Goal: Transaction & Acquisition: Obtain resource

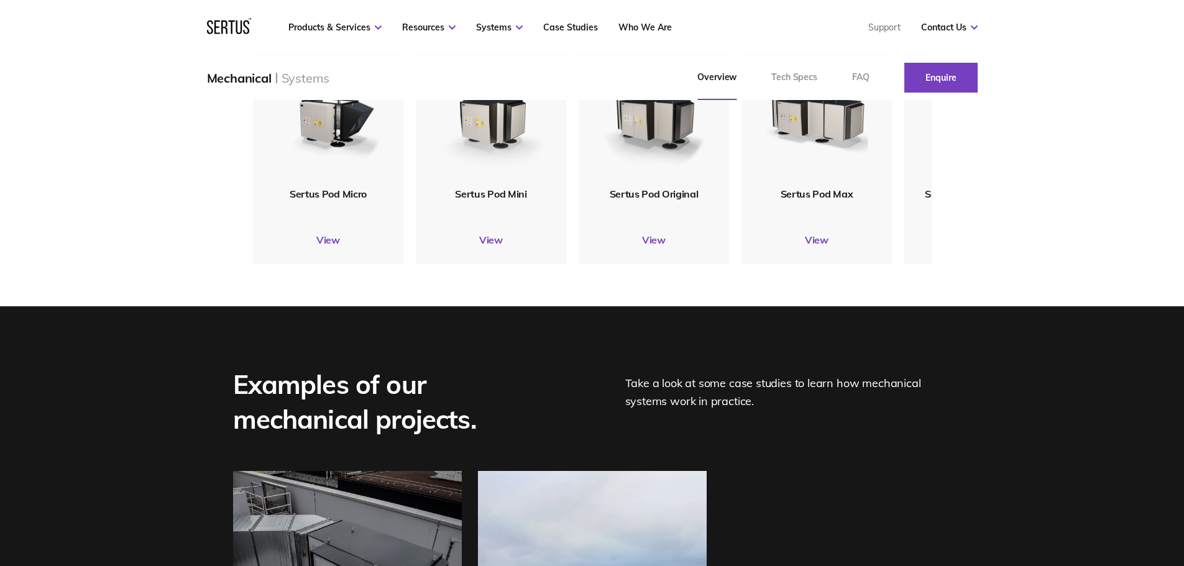
scroll to position [1492, 0]
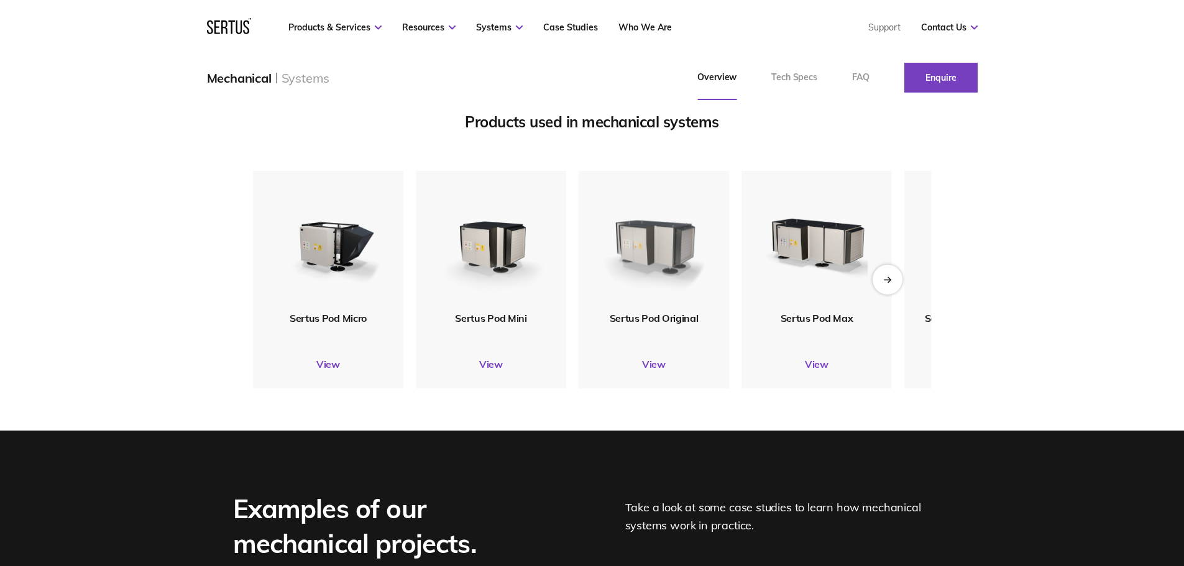
click at [626, 278] on img at bounding box center [654, 241] width 116 height 136
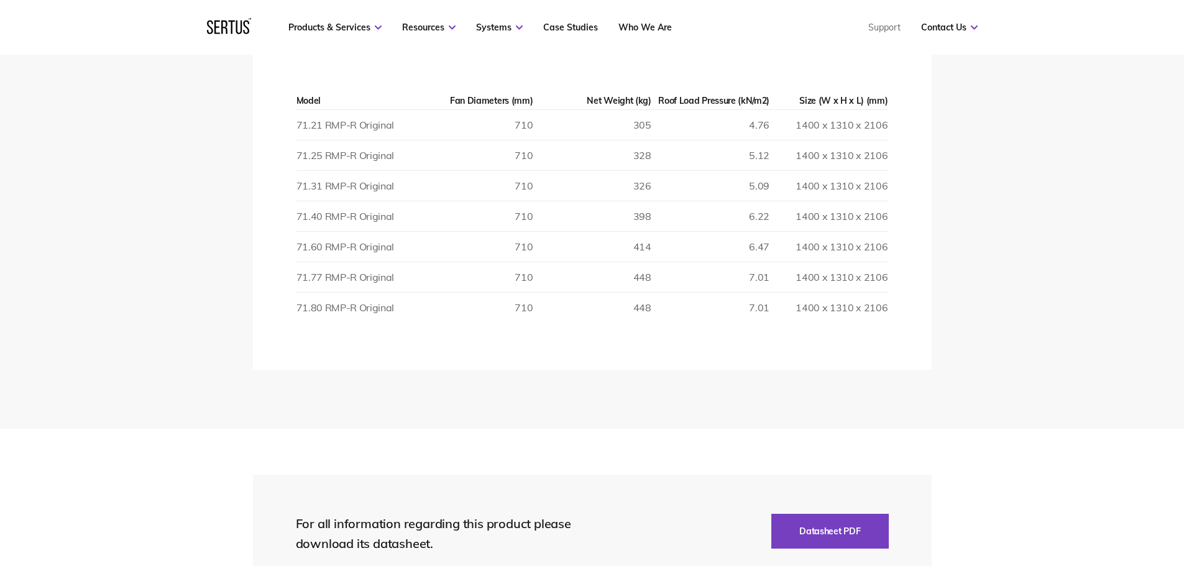
scroll to position [2362, 0]
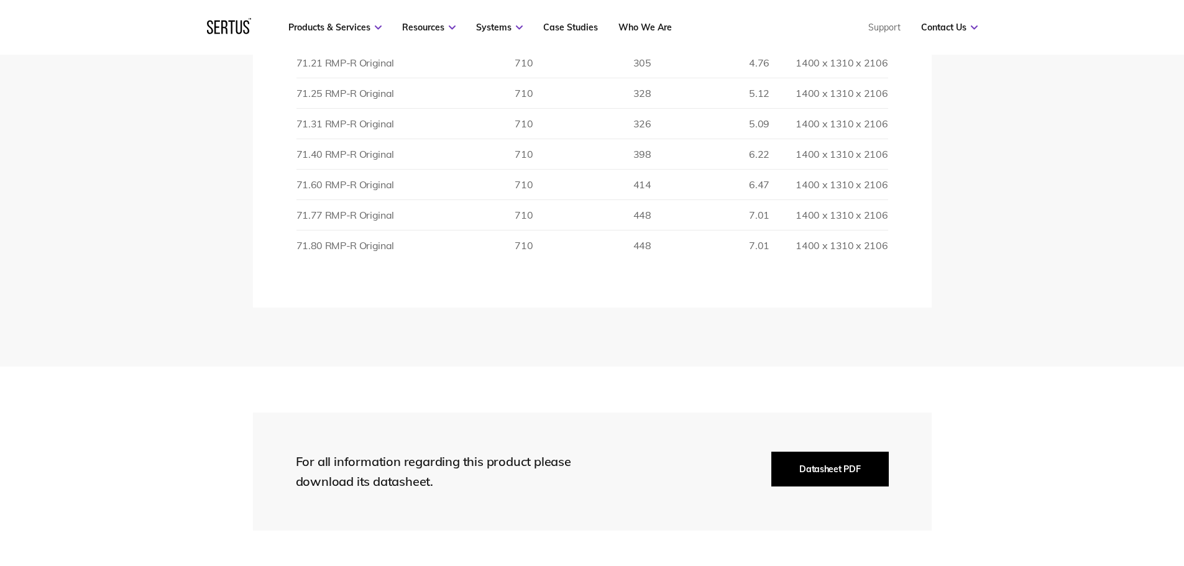
click at [796, 464] on button "Datasheet PDF" at bounding box center [829, 469] width 117 height 35
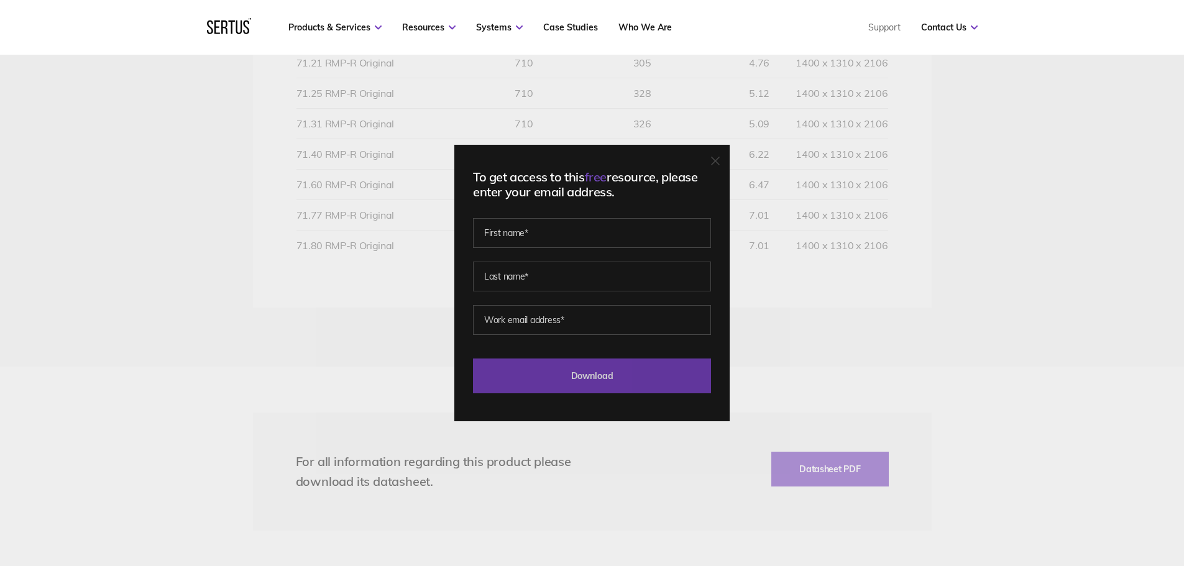
click at [600, 370] on input "Download" at bounding box center [592, 376] width 238 height 35
drag, startPoint x: 715, startPoint y: 158, endPoint x: 716, endPoint y: 194, distance: 35.4
click at [716, 194] on div "To get access to this free resource, please enter your email address. Please co…" at bounding box center [591, 283] width 275 height 277
click at [715, 159] on div "To get access to this free resource, please enter your email address. Please co…" at bounding box center [591, 283] width 275 height 277
click at [717, 163] on icon at bounding box center [715, 161] width 9 height 9
